Goal: Ask a question: Seek information or help from site administrators or community

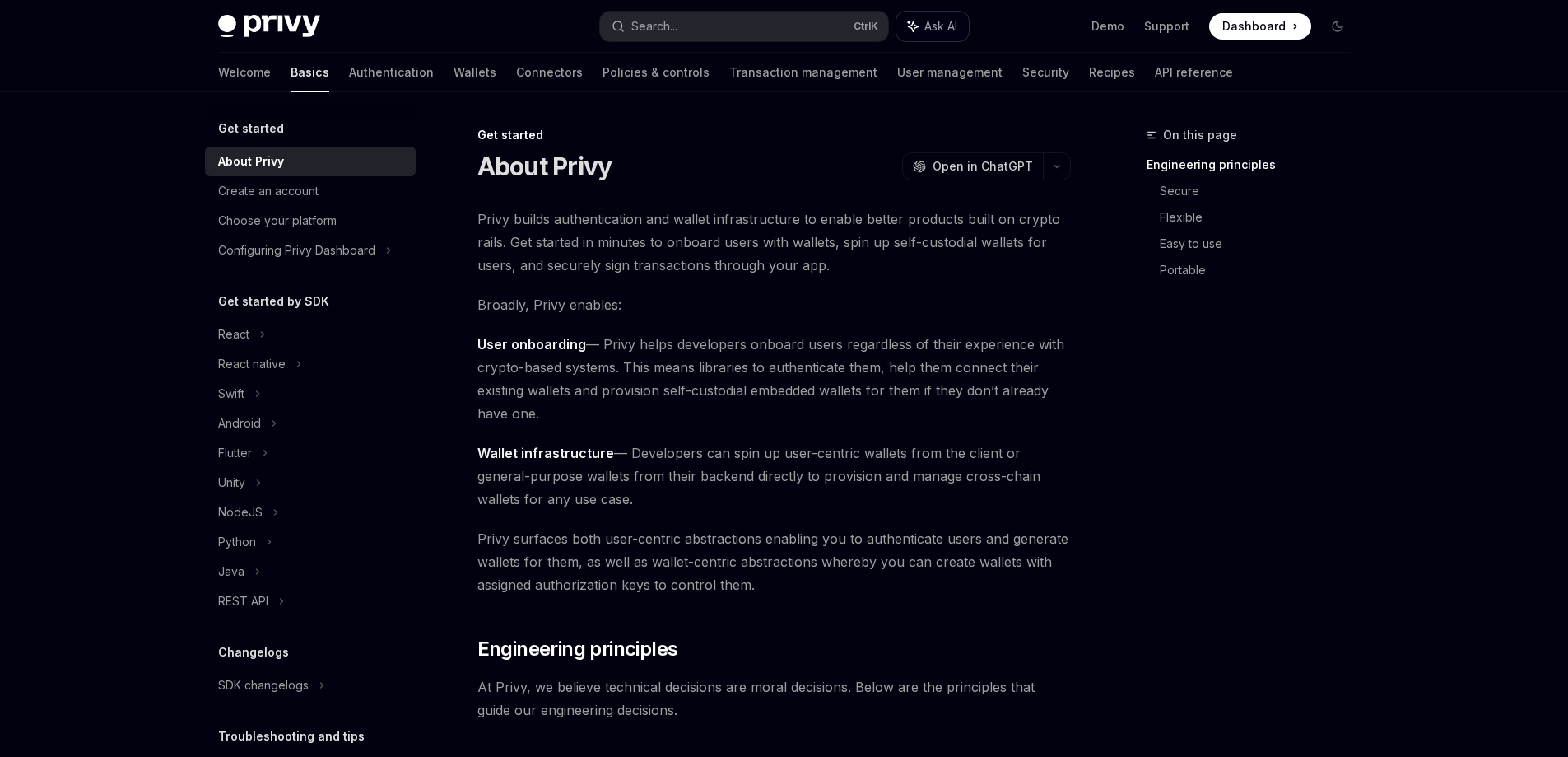
click at [911, 26] on icon "button" at bounding box center [913, 26] width 13 height 13
type textarea "*"
click at [1186, 748] on div "Assistant Responses are generated using AI and may contain mistakes." at bounding box center [1331, 424] width 473 height 665
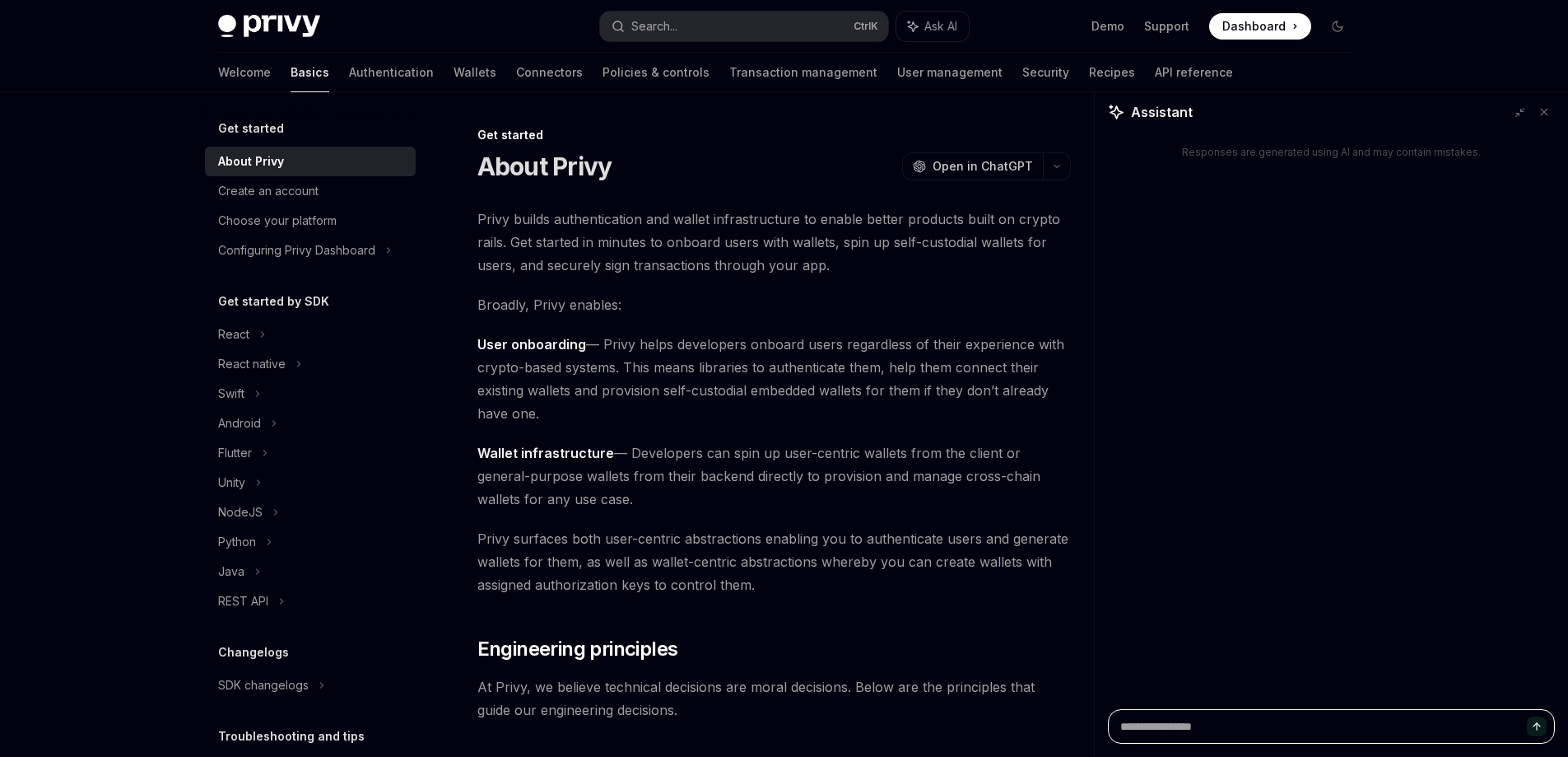
click at [1176, 716] on textarea at bounding box center [1331, 726] width 447 height 35
paste textarea "**********"
type textarea "**********"
type textarea "*"
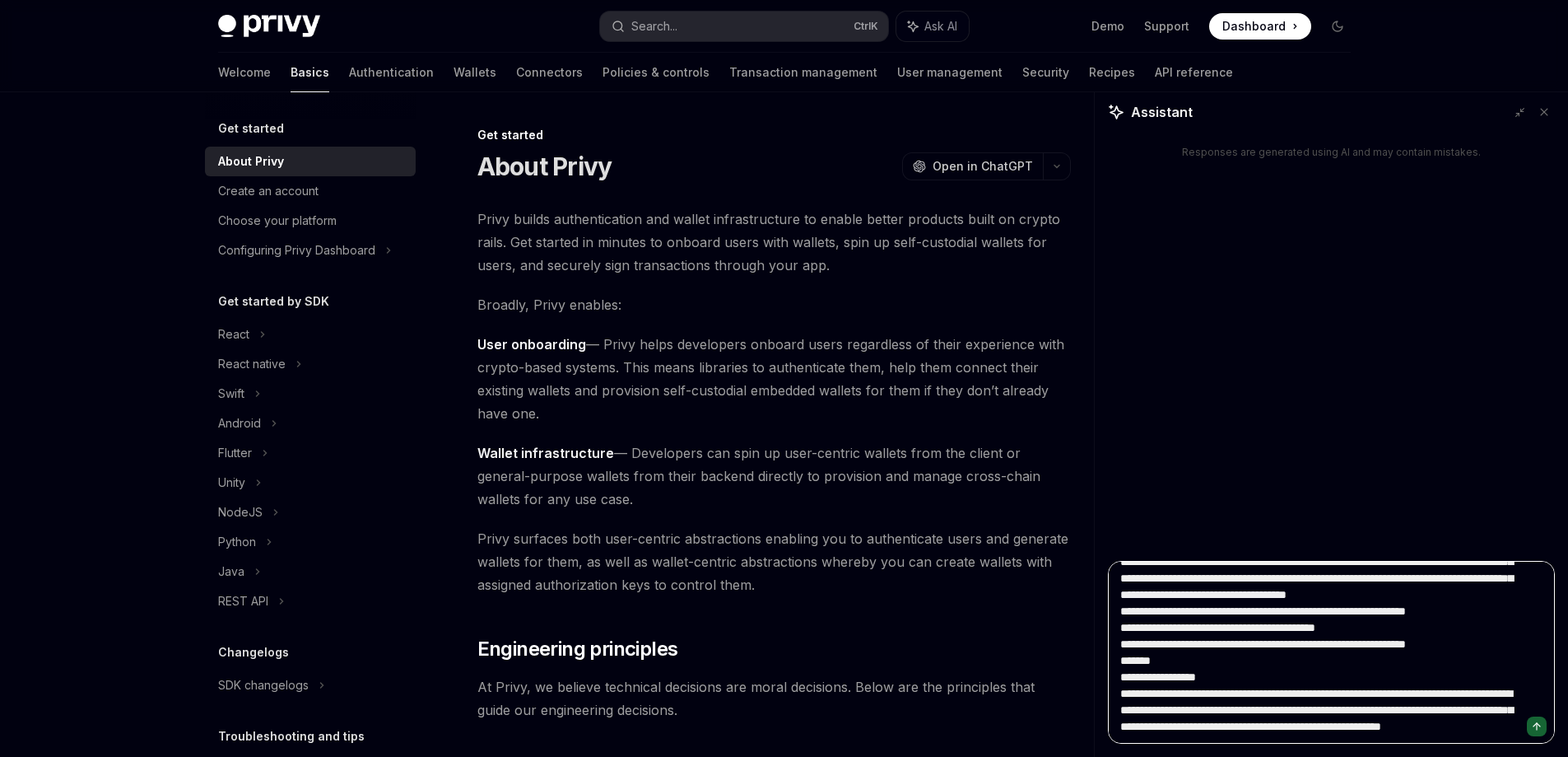
type textarea "**********"
type textarea "*"
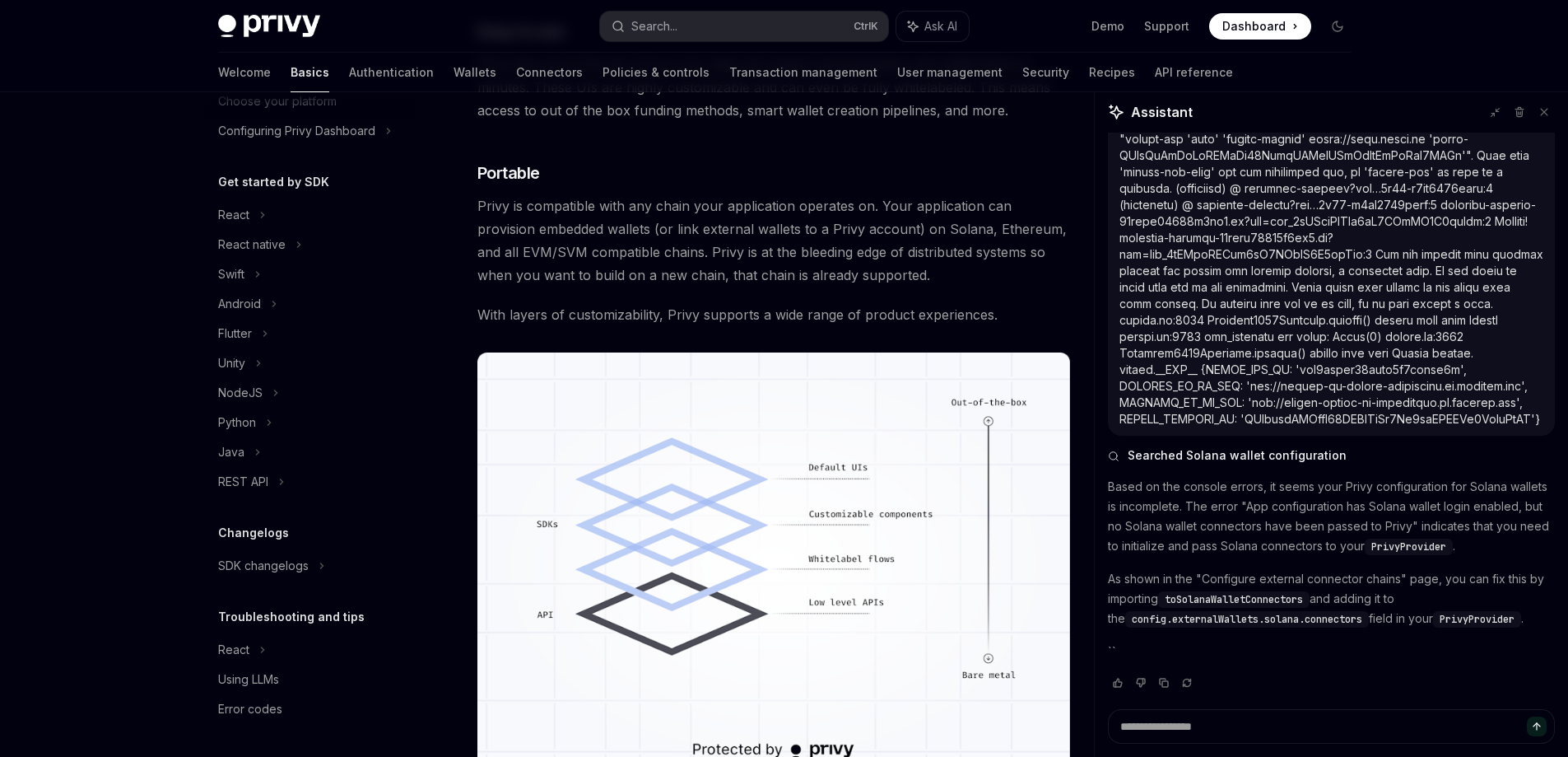
scroll to position [352, 0]
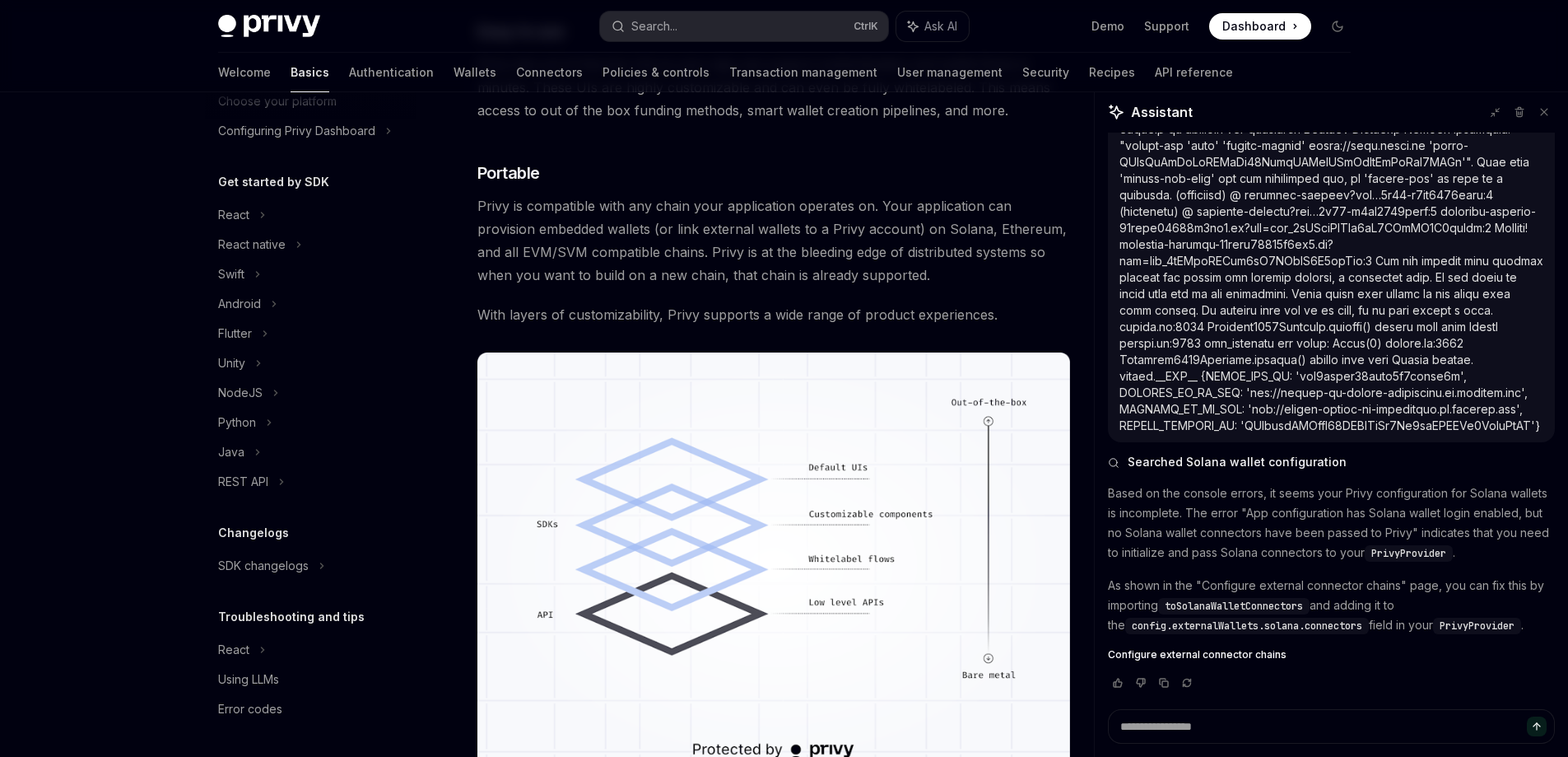
type textarea "*"
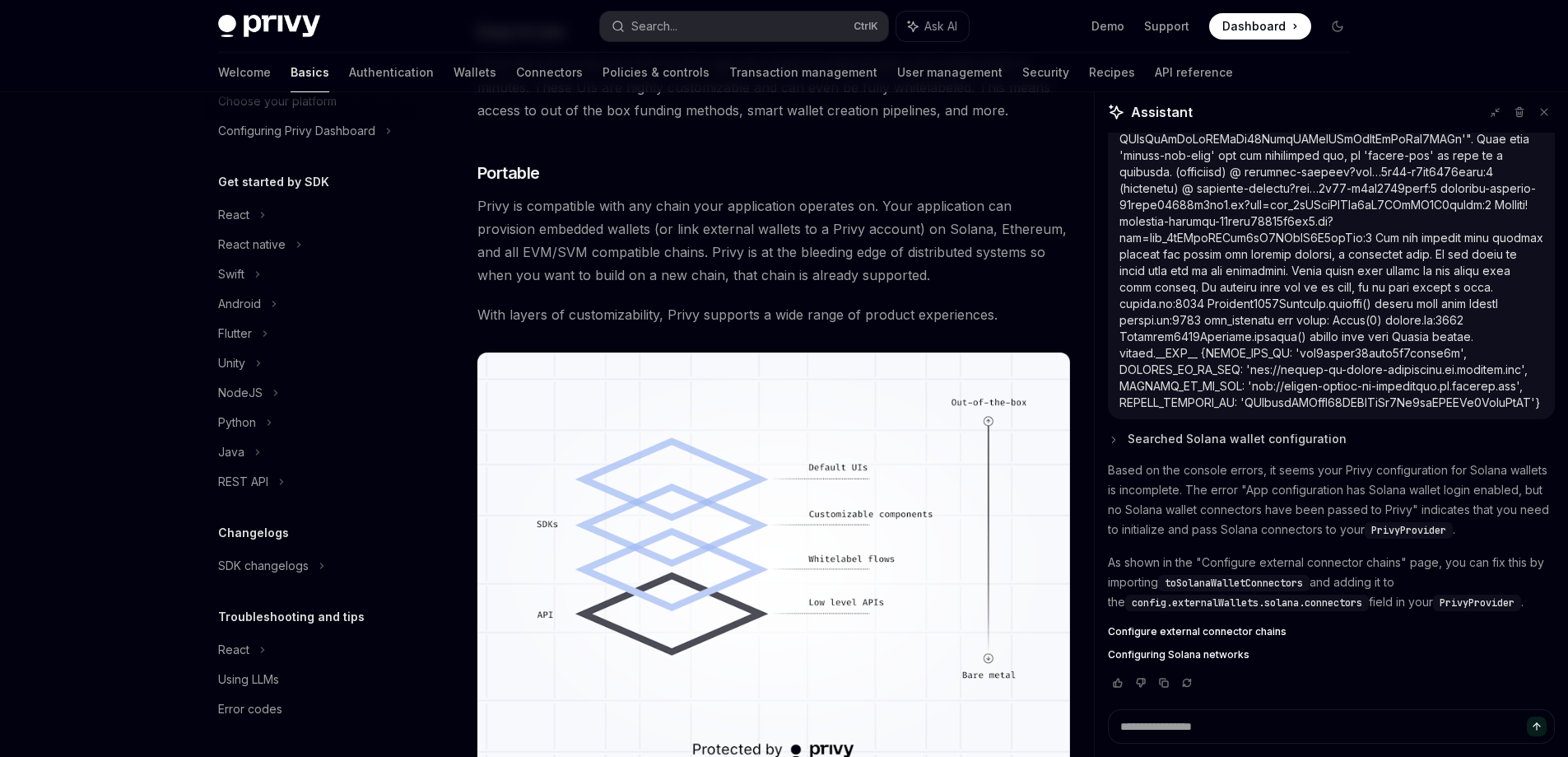
click at [1116, 440] on icon at bounding box center [1114, 440] width 11 height 11
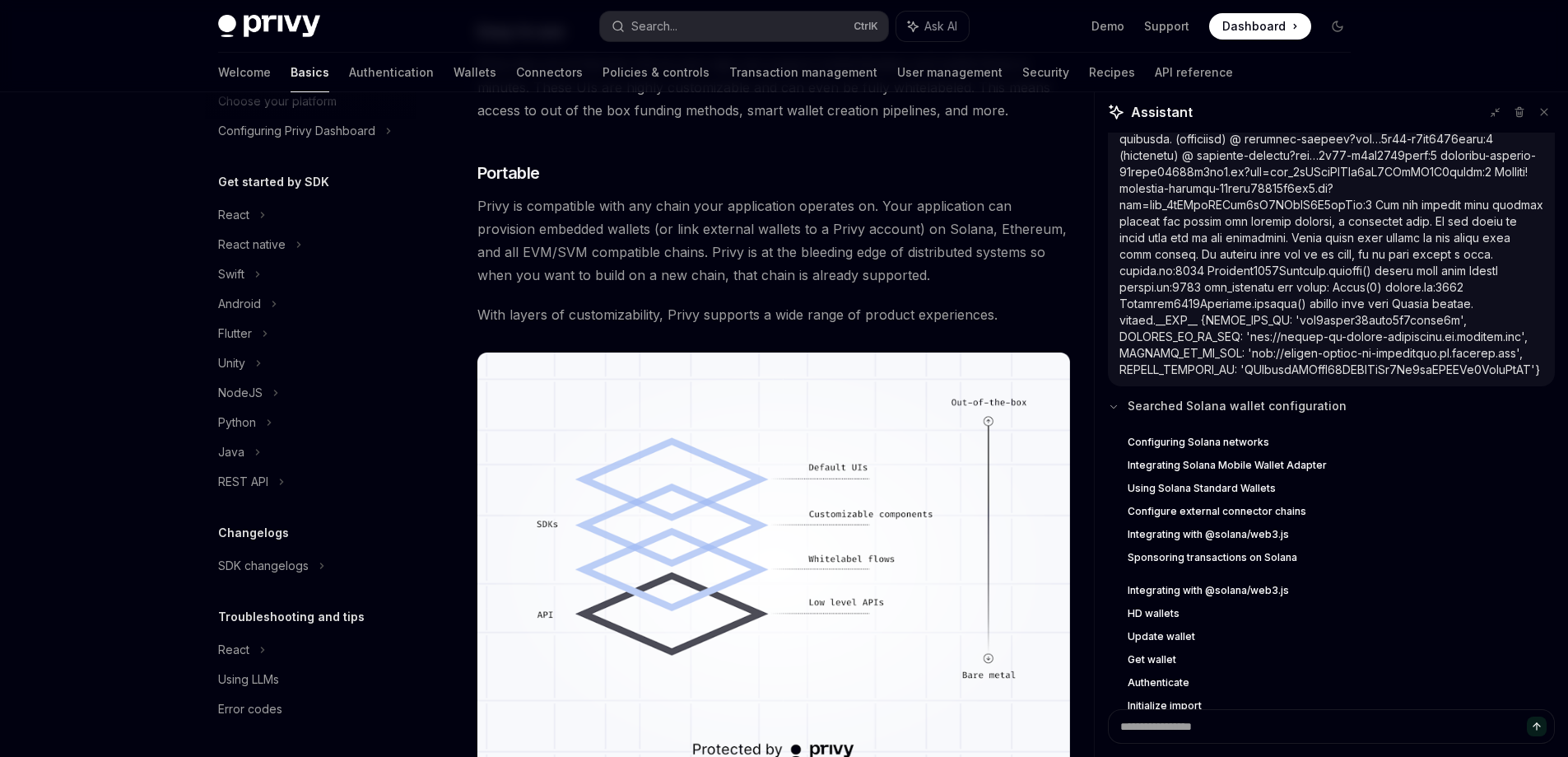
click at [1115, 412] on icon at bounding box center [1114, 407] width 11 height 11
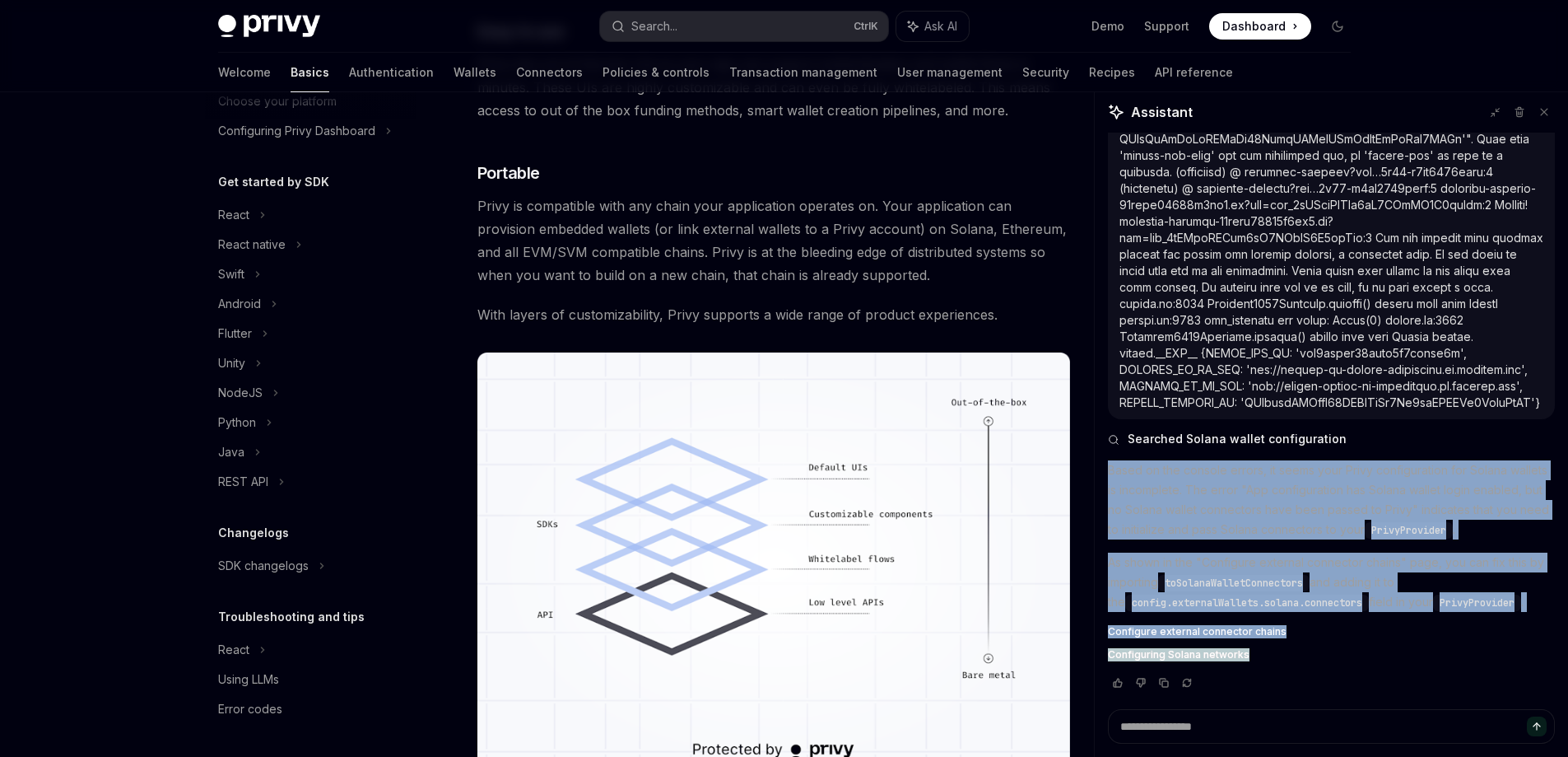
drag, startPoint x: 1106, startPoint y: 466, endPoint x: 1504, endPoint y: 649, distance: 438.1
click at [1504, 649] on div "Searched Solana wallet configuration Based on the console errors, it seems your…" at bounding box center [1331, 421] width 473 height 577
copy div "Based on the console errors, it seems your Privy configuration for Solana walle…"
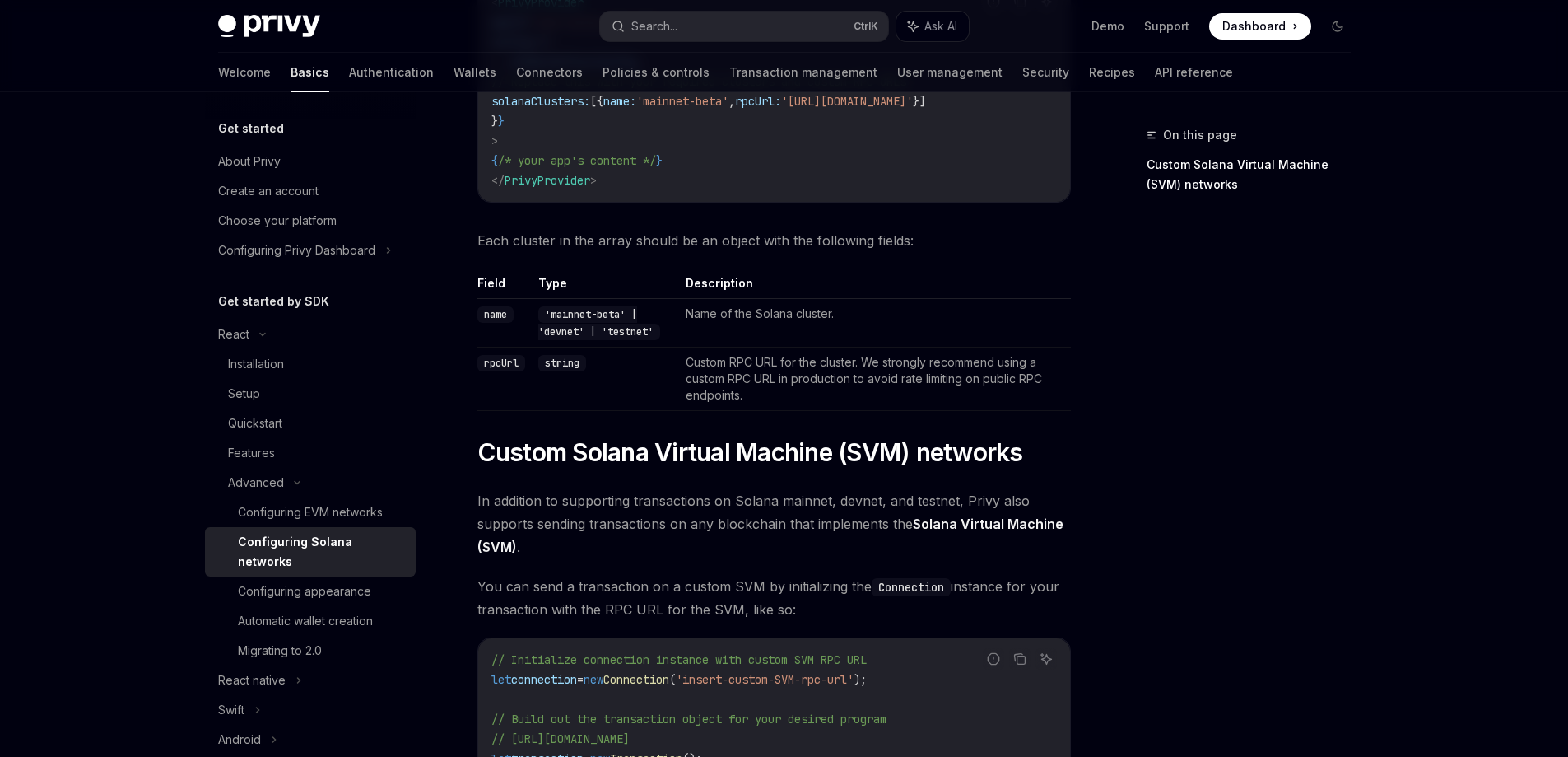
scroll to position [664, 0]
